Goal: Information Seeking & Learning: Learn about a topic

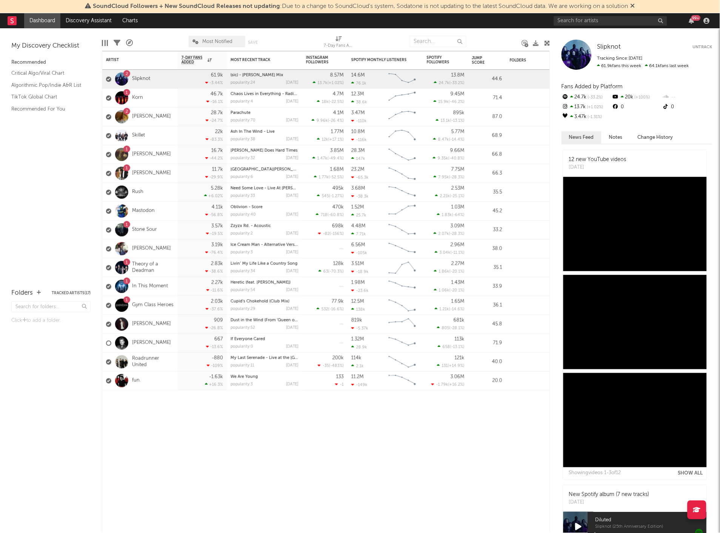
click at [691, 18] on div "99 +" at bounding box center [695, 18] width 9 height 6
click at [38, 203] on div "My Discovery Checklist Recommended Critical Algo/Viral Chart Algorithmic Pop/In…" at bounding box center [51, 154] width 102 height 252
click at [129, 79] on div "2" at bounding box center [121, 78] width 21 height 13
click at [135, 76] on link "Slipknot" at bounding box center [141, 79] width 18 height 6
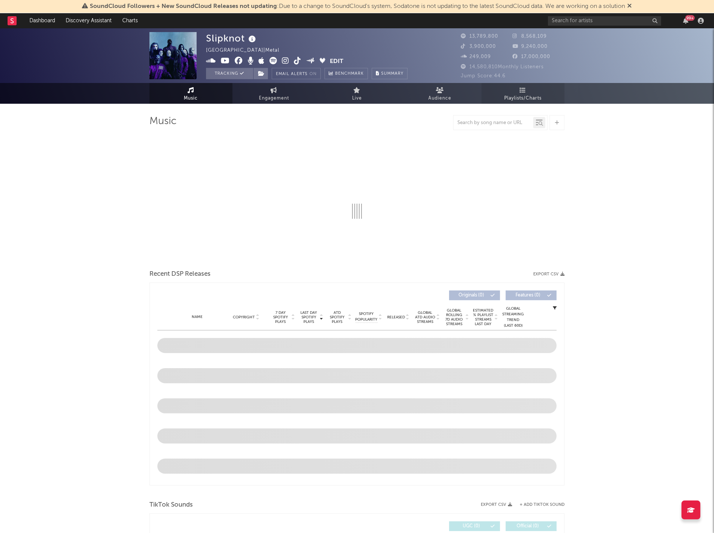
click at [520, 94] on span "Playlists/Charts" at bounding box center [523, 98] width 37 height 9
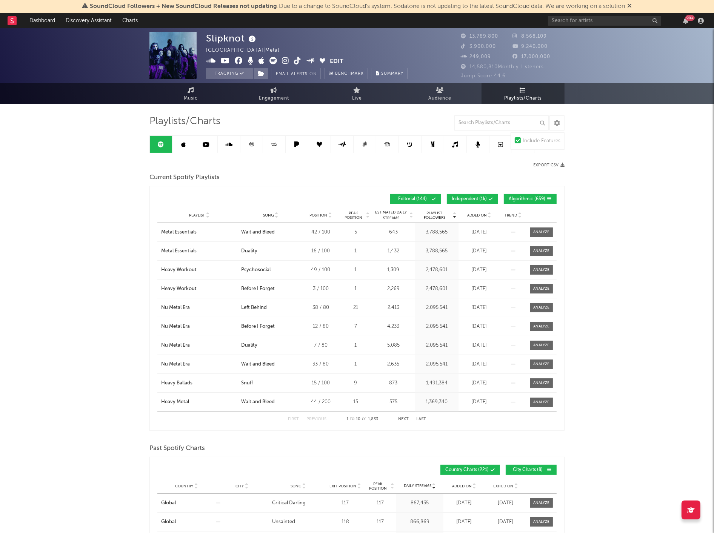
click at [481, 214] on span "Added On" at bounding box center [477, 215] width 20 height 5
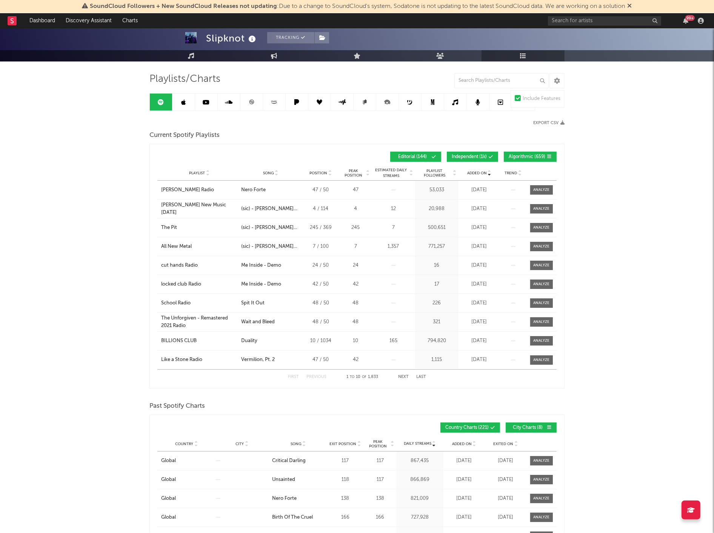
scroll to position [42, 0]
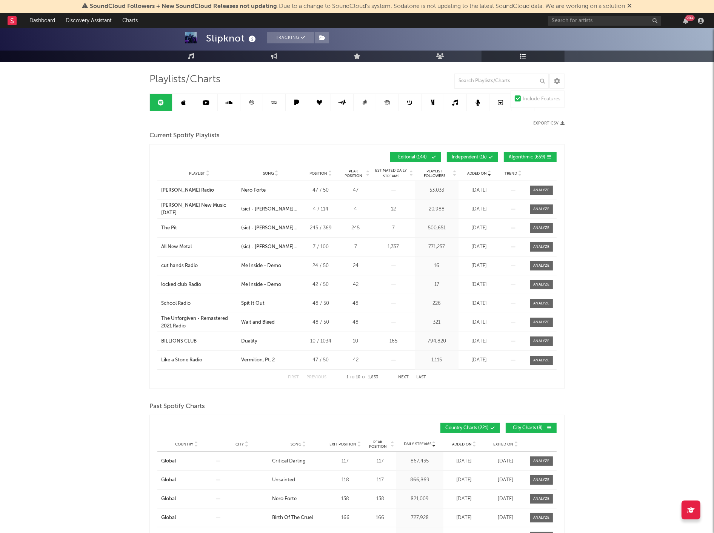
click at [191, 102] on link at bounding box center [183, 102] width 23 height 17
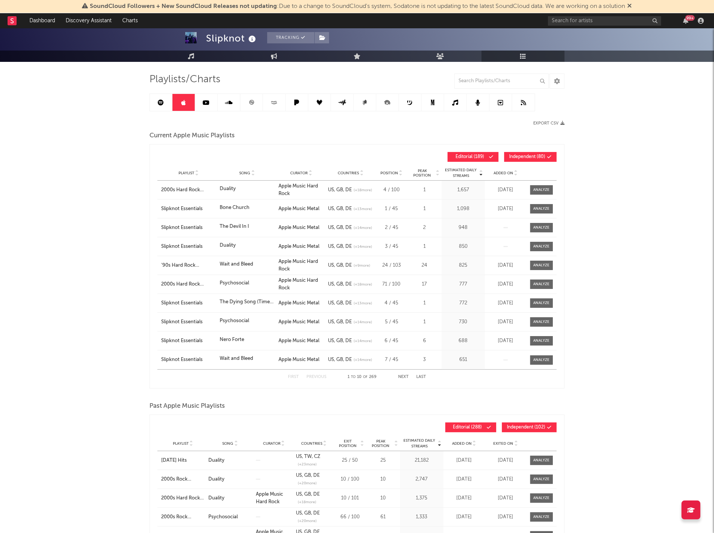
click at [511, 173] on span "Added On" at bounding box center [504, 173] width 20 height 5
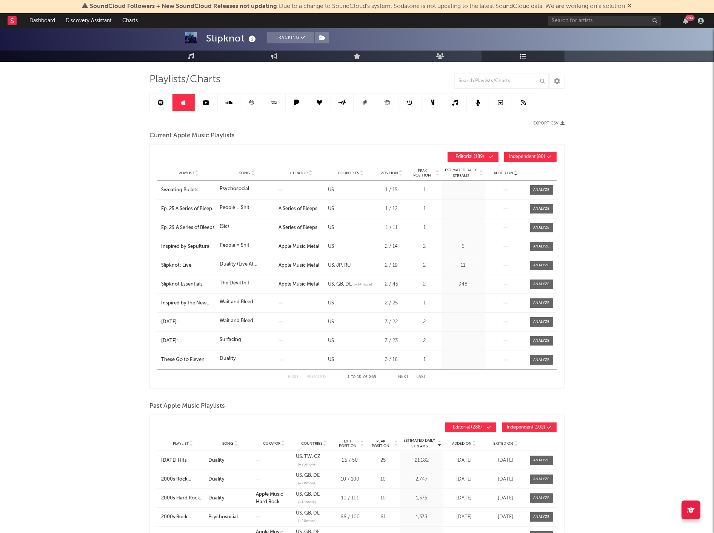
click at [505, 173] on span "Added On" at bounding box center [504, 173] width 20 height 5
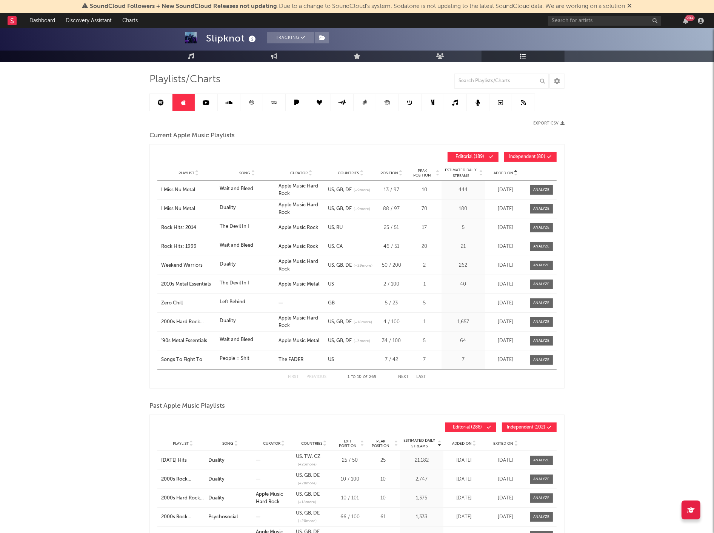
click at [496, 171] on span "Added On" at bounding box center [504, 173] width 20 height 5
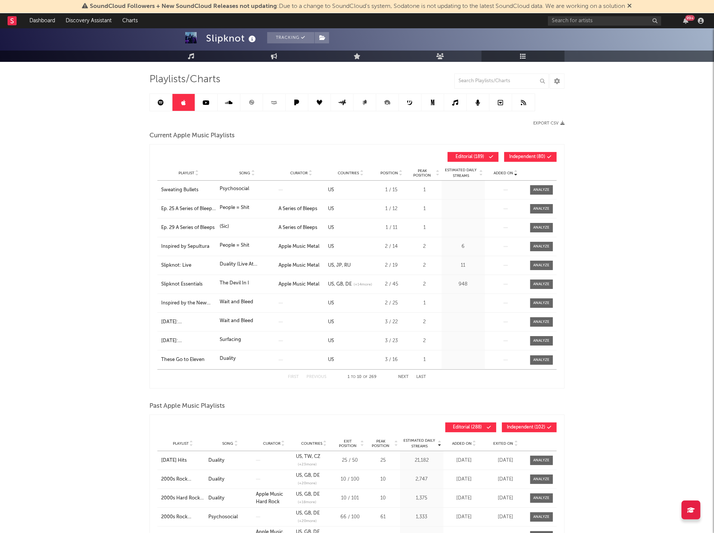
click at [496, 171] on span "Added On" at bounding box center [504, 173] width 20 height 5
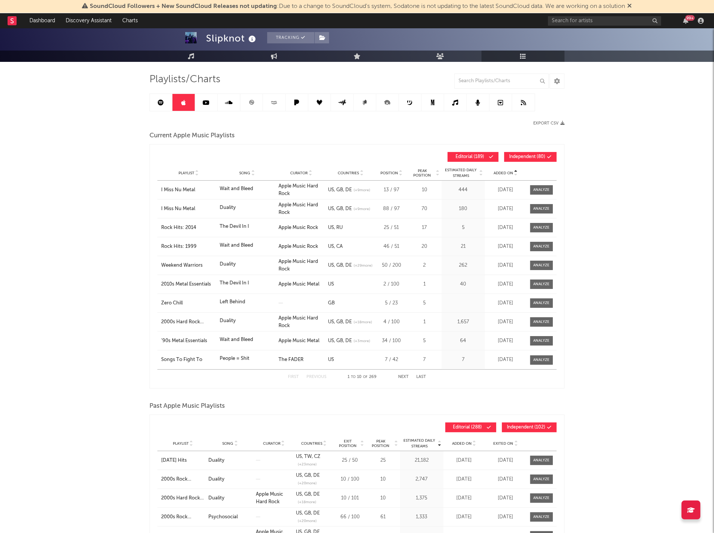
click at [201, 98] on link at bounding box center [206, 102] width 23 height 17
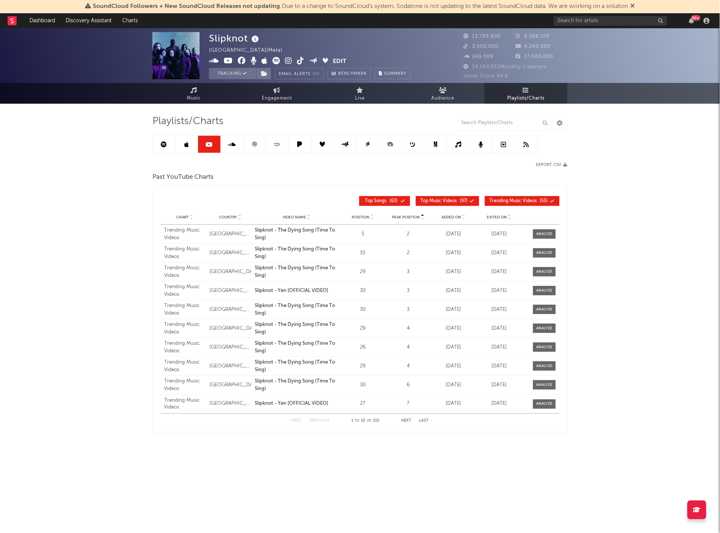
click at [458, 217] on span "Added On" at bounding box center [452, 217] width 20 height 5
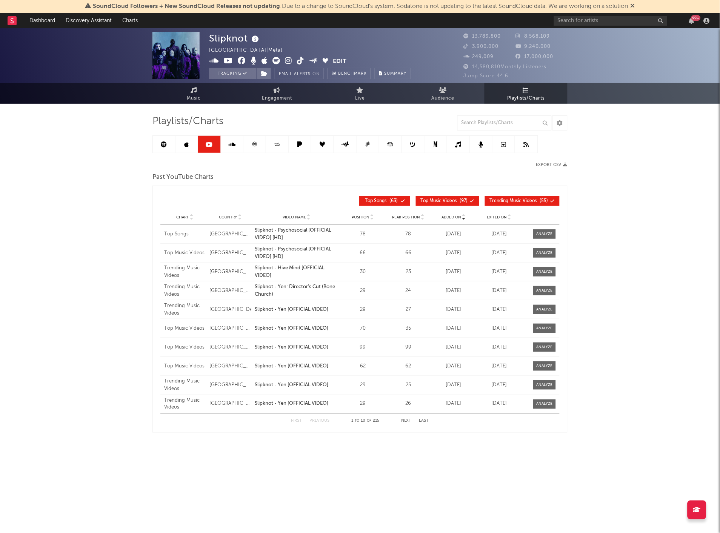
click at [285, 137] on link at bounding box center [277, 144] width 23 height 17
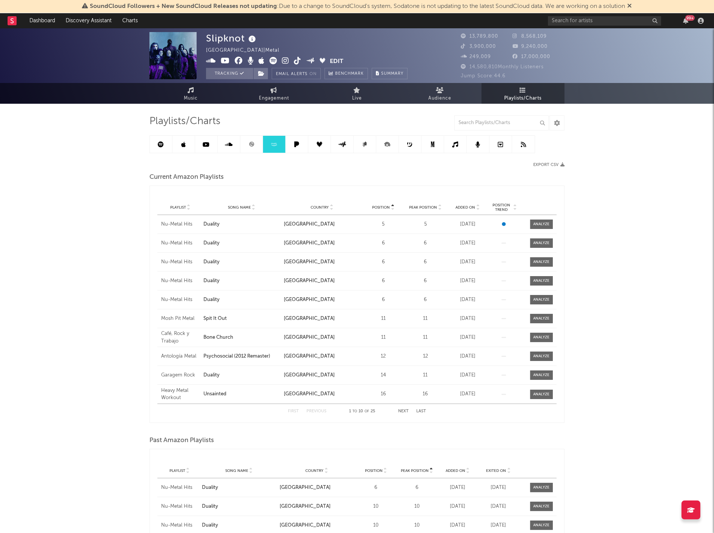
click at [468, 208] on span "Added On" at bounding box center [466, 207] width 20 height 5
